Goal: Check status

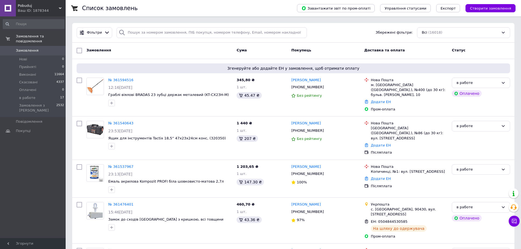
click at [269, 8] on div "Список замовлень" at bounding box center [184, 8] width 204 height 16
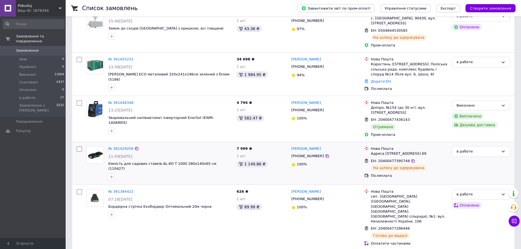
scroll to position [192, 0]
click at [322, 160] on div "Інна Костирко +380673625116 100%" at bounding box center [325, 163] width 73 height 38
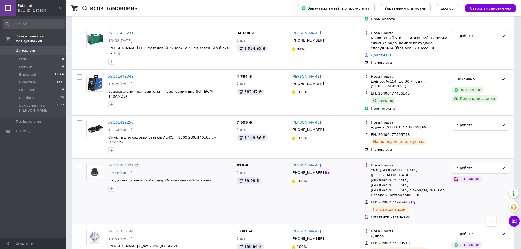
scroll to position [219, 0]
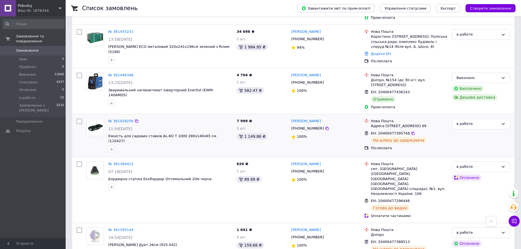
click at [155, 134] on div "№ 361429256 11:54, 11.09.2025 Ємність для садових ставків AL-KO T 1000 280х140х…" at bounding box center [159, 136] width 150 height 38
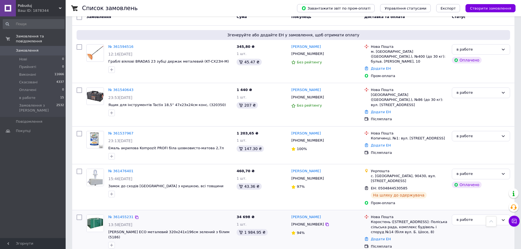
scroll to position [0, 0]
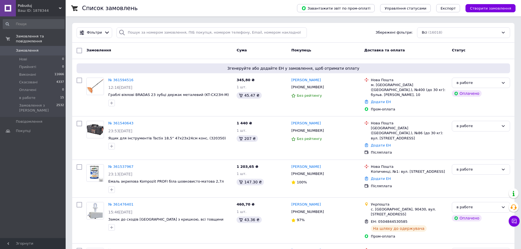
click at [259, 9] on div "Список замовлень" at bounding box center [184, 8] width 204 height 16
